Goal: Use online tool/utility: Utilize a website feature to perform a specific function

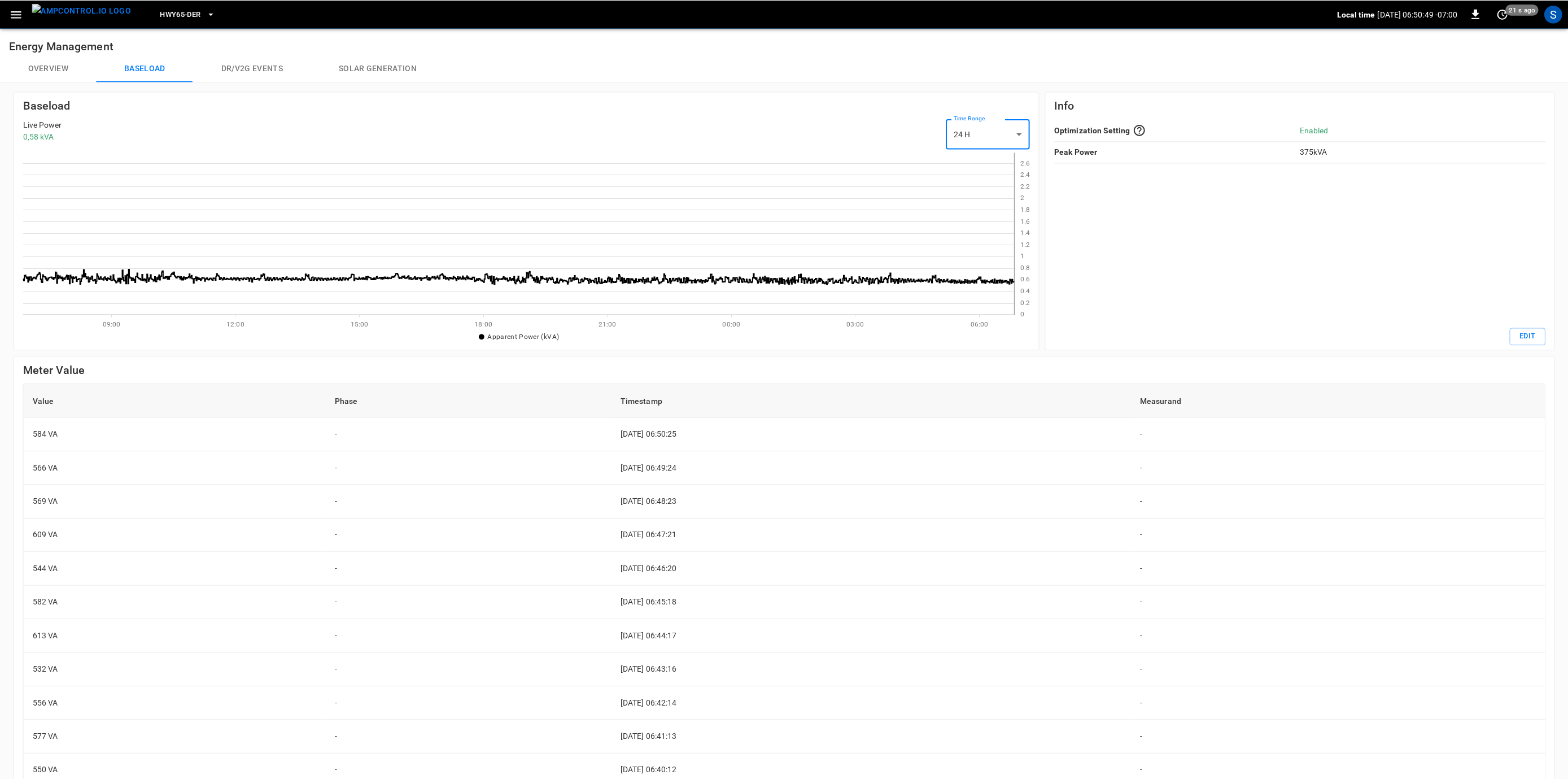
scroll to position [164, 1000]
drag, startPoint x: 1022, startPoint y: 286, endPoint x: 1022, endPoint y: 237, distance: 49.0
click at [1022, 237] on icon at bounding box center [524, 235] width 1001 height 164
drag, startPoint x: 1026, startPoint y: 288, endPoint x: 1017, endPoint y: 226, distance: 62.6
click at [1017, 226] on div "0 0.2 0.4 0.6 0.8 1 1.2 1.4 1.6 1.8 2 2.2 2.4 2.6" at bounding box center [532, 235] width 1017 height 164
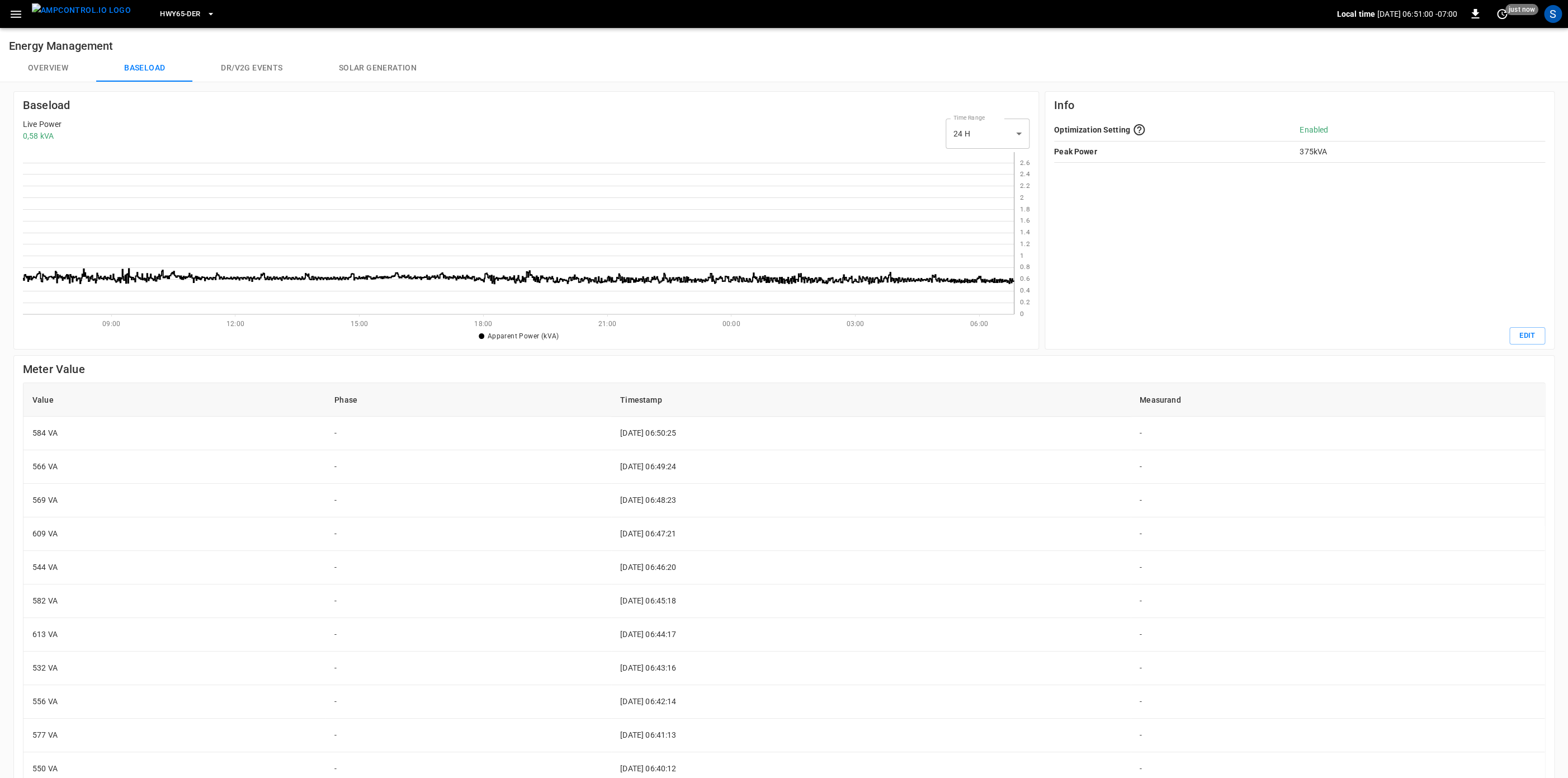
drag, startPoint x: 1017, startPoint y: 243, endPoint x: 1017, endPoint y: 250, distance: 7.0
click at [1017, 250] on icon "0 0.2 0.4 0.6 0.8 1 1.2 1.4 1.6 1.8 2 2.2 2.4 2.6" at bounding box center [1021, 233] width 15 height 162
drag, startPoint x: 1031, startPoint y: 305, endPoint x: 1017, endPoint y: 244, distance: 62.6
click at [1017, 244] on div "Baseload Live Power 0,58 kVA Time Range 24 H *** select-time-range 0 0.2 0.4 0.…" at bounding box center [526, 220] width 1026 height 258
click at [1018, 239] on icon "0 0.2 0.4 0.6 0.8 1 1.2 1.4 1.6 1.8 2 2.2 2.4 2.6" at bounding box center [1021, 233] width 15 height 162
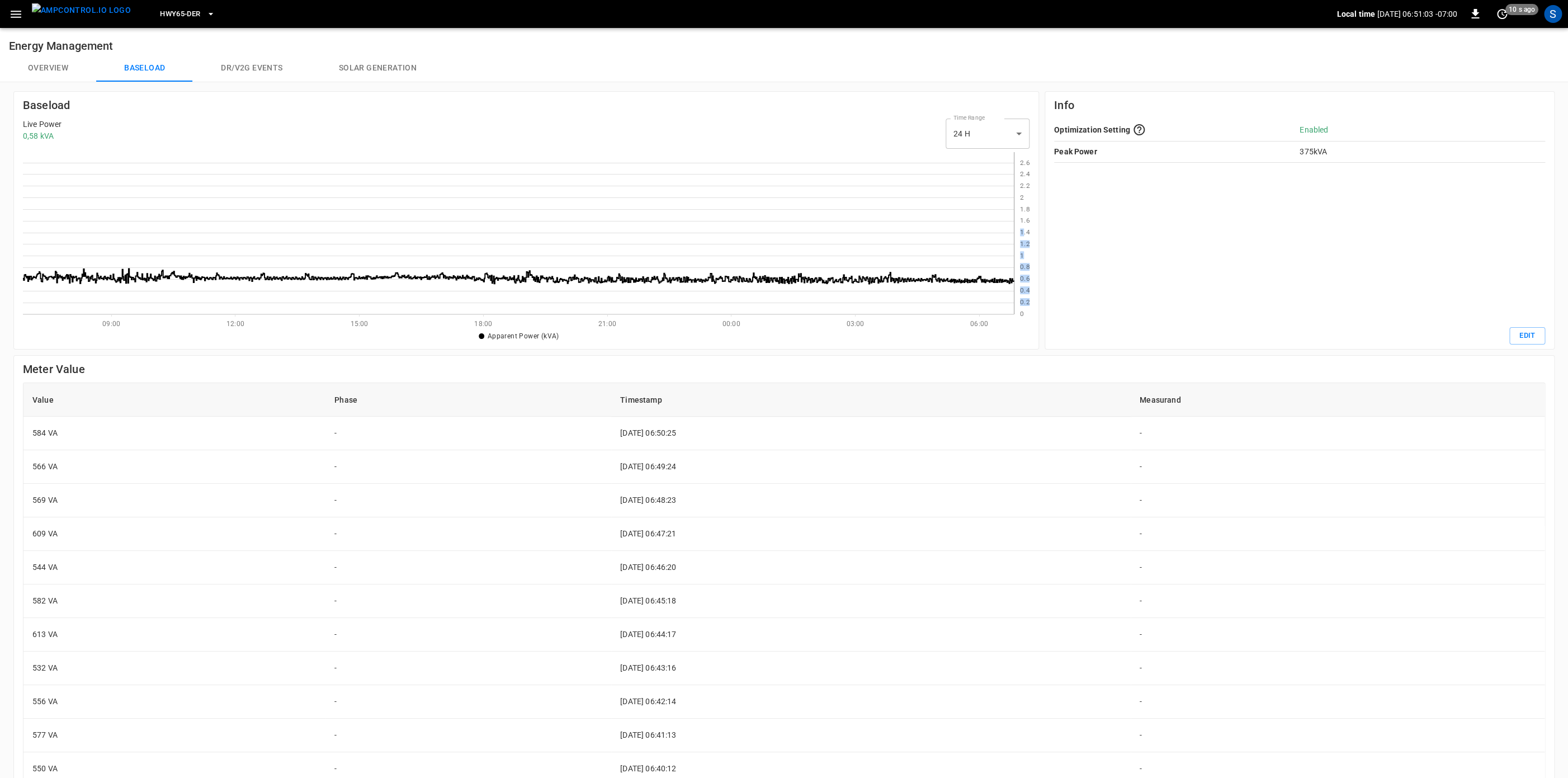
drag, startPoint x: 1023, startPoint y: 233, endPoint x: 1021, endPoint y: 312, distance: 79.0
click at [1021, 312] on g "0 0.2 0.4 0.6 0.8 1 1.2 1.4 1.6 1.8 2 2.2 2.4 2.6" at bounding box center [1025, 239] width 10 height 159
click at [1021, 312] on text "0" at bounding box center [1022, 314] width 4 height 8
drag, startPoint x: 1028, startPoint y: 313, endPoint x: 1032, endPoint y: 161, distance: 152.1
click at [1032, 161] on div "Baseload Live Power 0,58 kVA Time Range 24 H *** select-time-range 0 0.2 0.4 0.…" at bounding box center [526, 220] width 1026 height 258
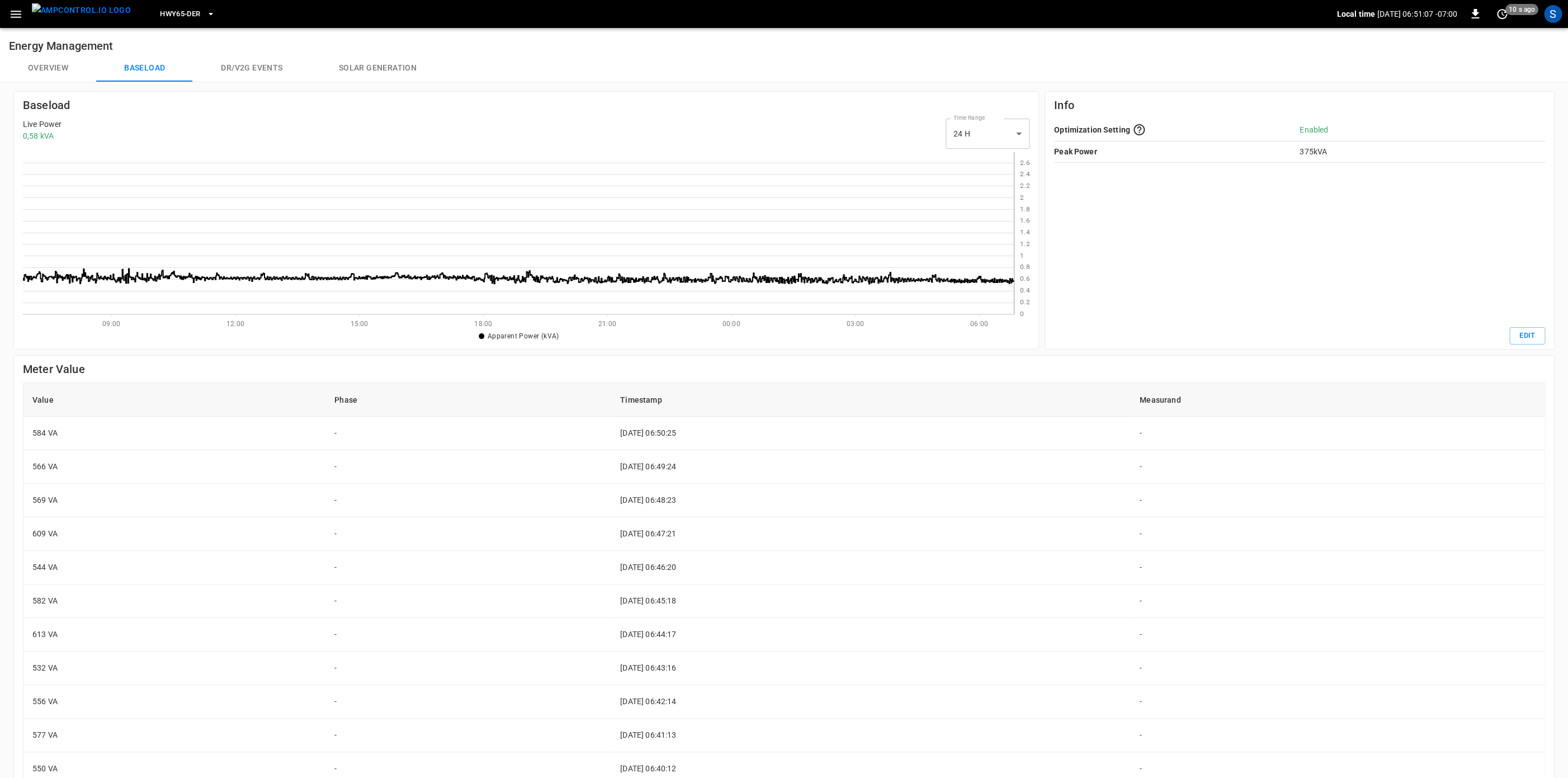
click at [1014, 206] on icon at bounding box center [1014, 233] width 0 height 162
drag, startPoint x: 1053, startPoint y: 248, endPoint x: 1050, endPoint y: 262, distance: 14.3
click at [1053, 255] on div "Info Optimization Setting Enabled Peak Power 375 kVA Edit" at bounding box center [1300, 220] width 510 height 258
